Goal: Communication & Community: Answer question/provide support

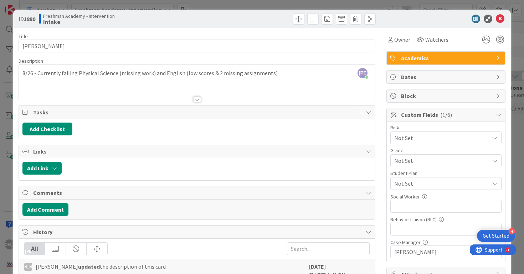
scroll to position [74, 0]
click at [501, 20] on icon at bounding box center [500, 19] width 9 height 9
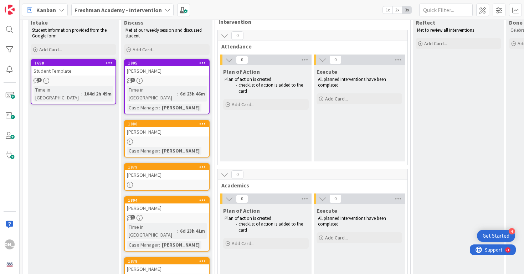
scroll to position [87, 0]
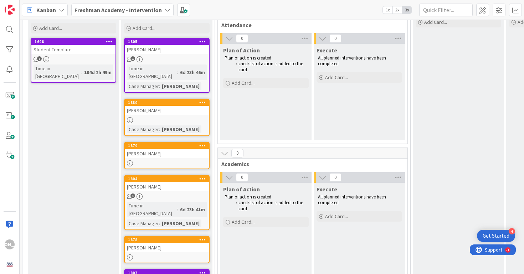
click at [187, 106] on div "[PERSON_NAME]" at bounding box center [167, 110] width 84 height 9
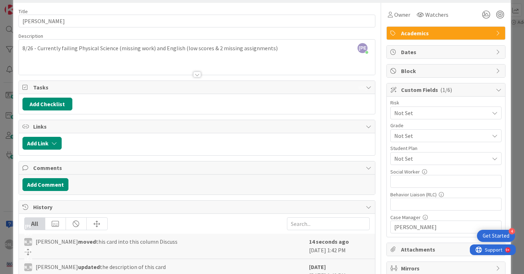
scroll to position [15, 0]
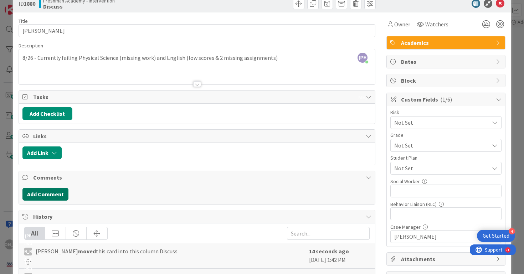
click at [42, 196] on button "Add Comment" at bounding box center [45, 194] width 46 height 13
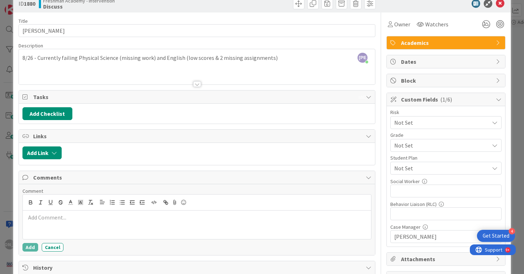
click at [61, 223] on div at bounding box center [197, 225] width 349 height 29
click at [466, 169] on span "Not Set" at bounding box center [441, 168] width 95 height 9
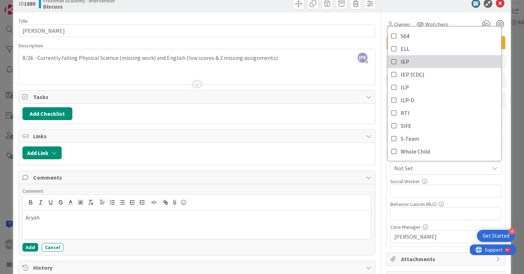
click at [437, 59] on link "IEP" at bounding box center [444, 61] width 113 height 13
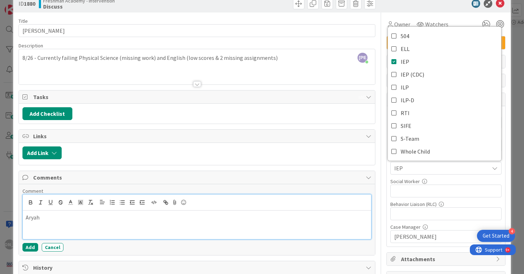
click at [229, 213] on div "Aryah" at bounding box center [197, 225] width 349 height 29
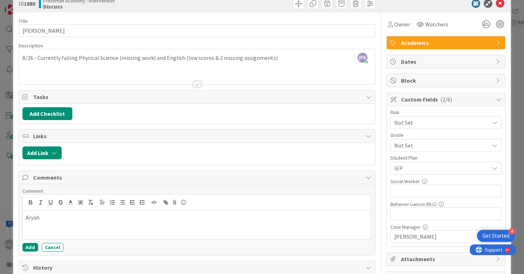
click at [455, 128] on span "Not Set" at bounding box center [439, 123] width 91 height 10
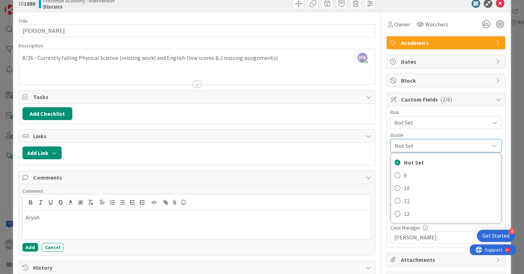
click at [456, 122] on span "Not Set" at bounding box center [439, 123] width 91 height 10
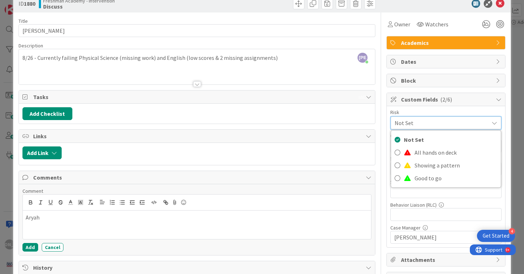
click at [457, 122] on span "Not Set" at bounding box center [440, 123] width 91 height 10
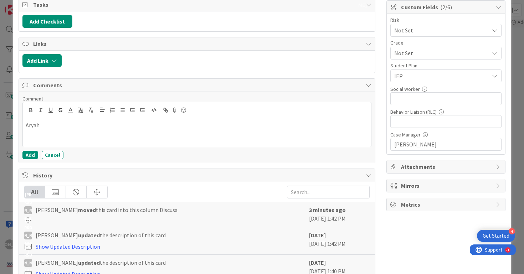
scroll to position [122, 0]
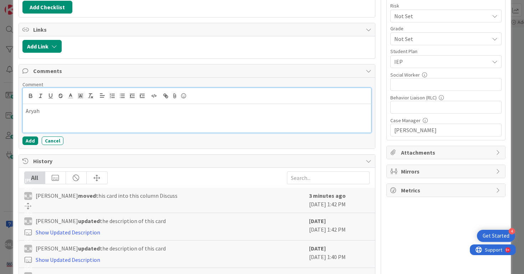
click at [96, 107] on p "Aryah" at bounding box center [197, 111] width 343 height 8
click at [88, 115] on p "Aryah" at bounding box center [197, 111] width 343 height 8
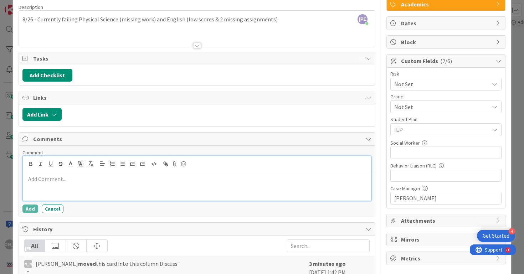
scroll to position [66, 0]
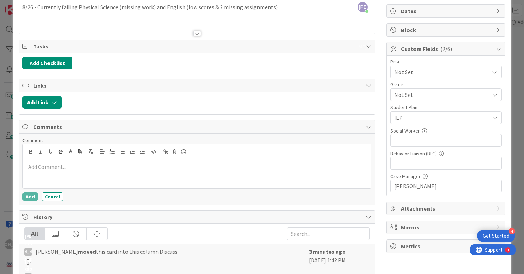
click at [55, 71] on div "Add Checklist" at bounding box center [197, 63] width 357 height 20
click at [56, 70] on div "Add Checklist" at bounding box center [197, 63] width 357 height 20
click at [57, 63] on button "Add Checklist" at bounding box center [47, 63] width 50 height 13
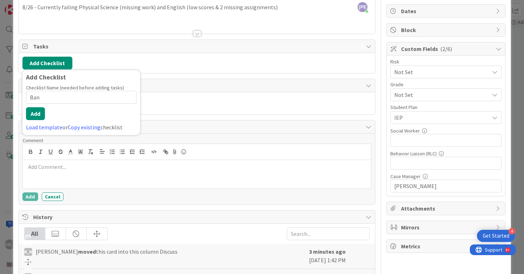
type input "Band"
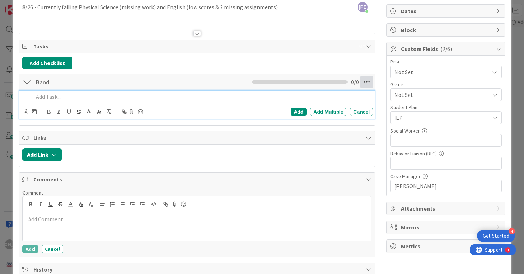
click at [368, 82] on icon at bounding box center [367, 82] width 13 height 13
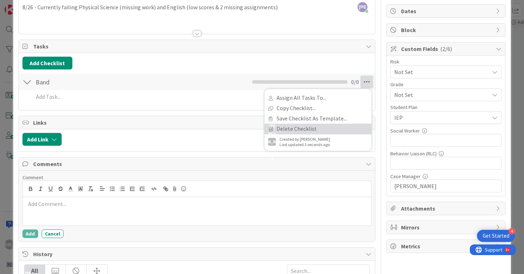
click at [339, 125] on link "Delete Checklist" at bounding box center [318, 129] width 107 height 10
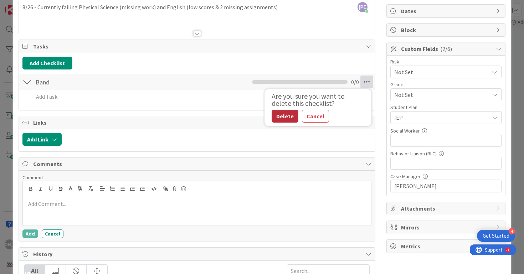
click at [291, 115] on button "Delete" at bounding box center [285, 116] width 27 height 13
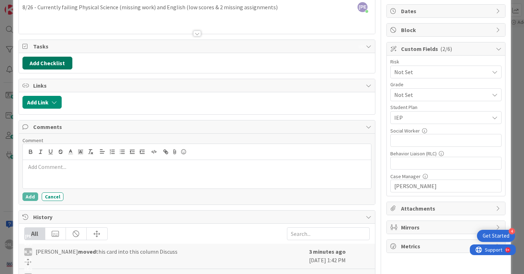
click at [65, 62] on button "Add Checklist" at bounding box center [47, 63] width 50 height 13
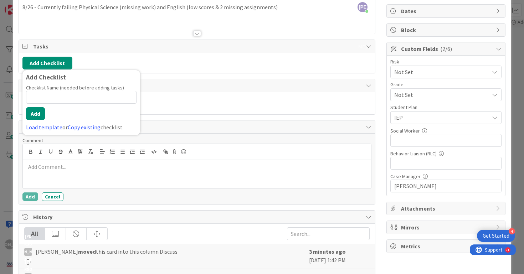
click at [140, 69] on div "Add Checklist Add Checklist Checklist Name (needed before adding tasks) 0 / 64 …" at bounding box center [196, 63] width 349 height 13
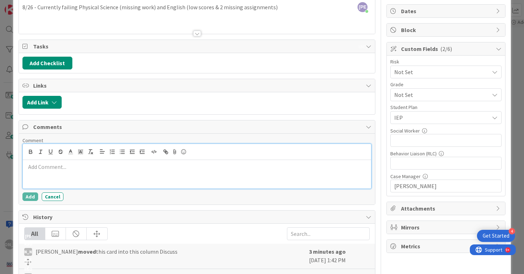
click at [93, 172] on div at bounding box center [197, 174] width 349 height 29
